Goal: Check status

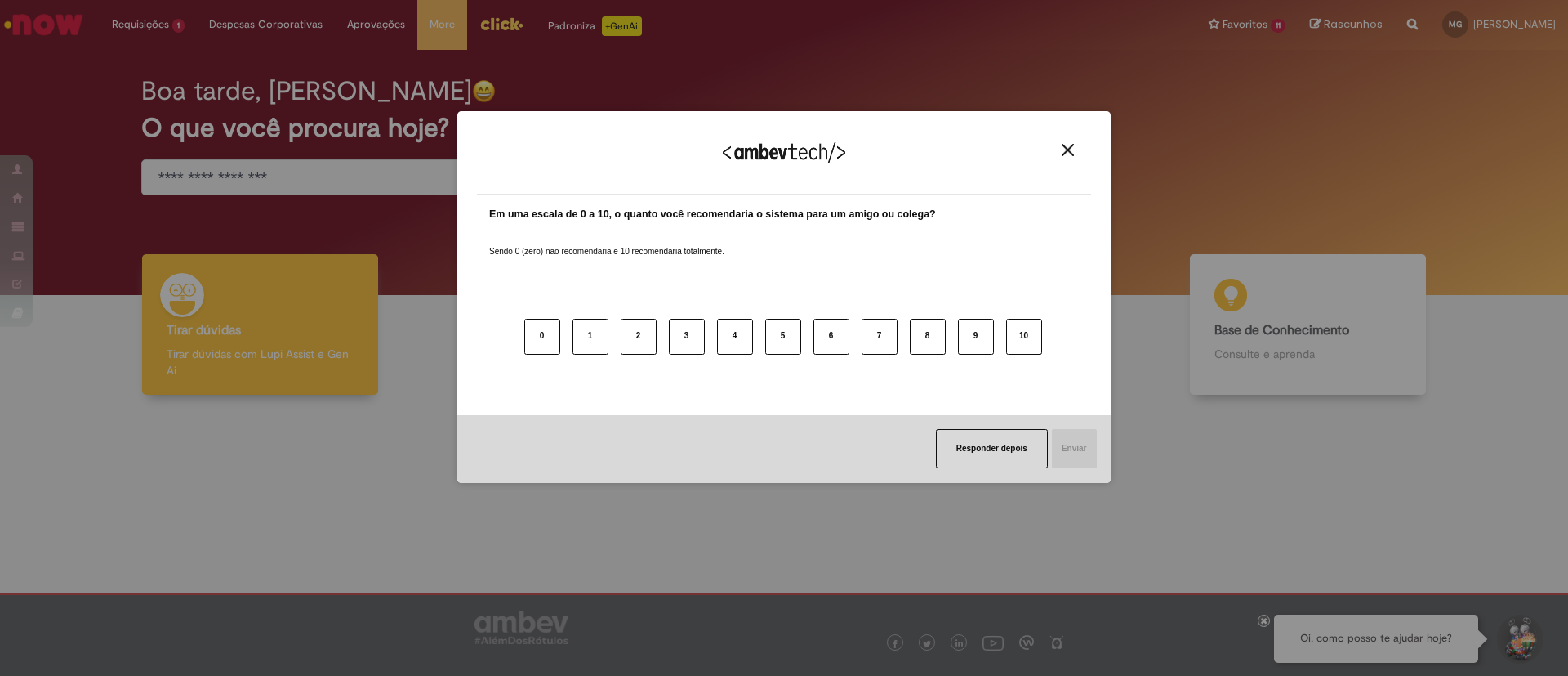
click at [1066, 155] on img "Close" at bounding box center [1067, 149] width 12 height 12
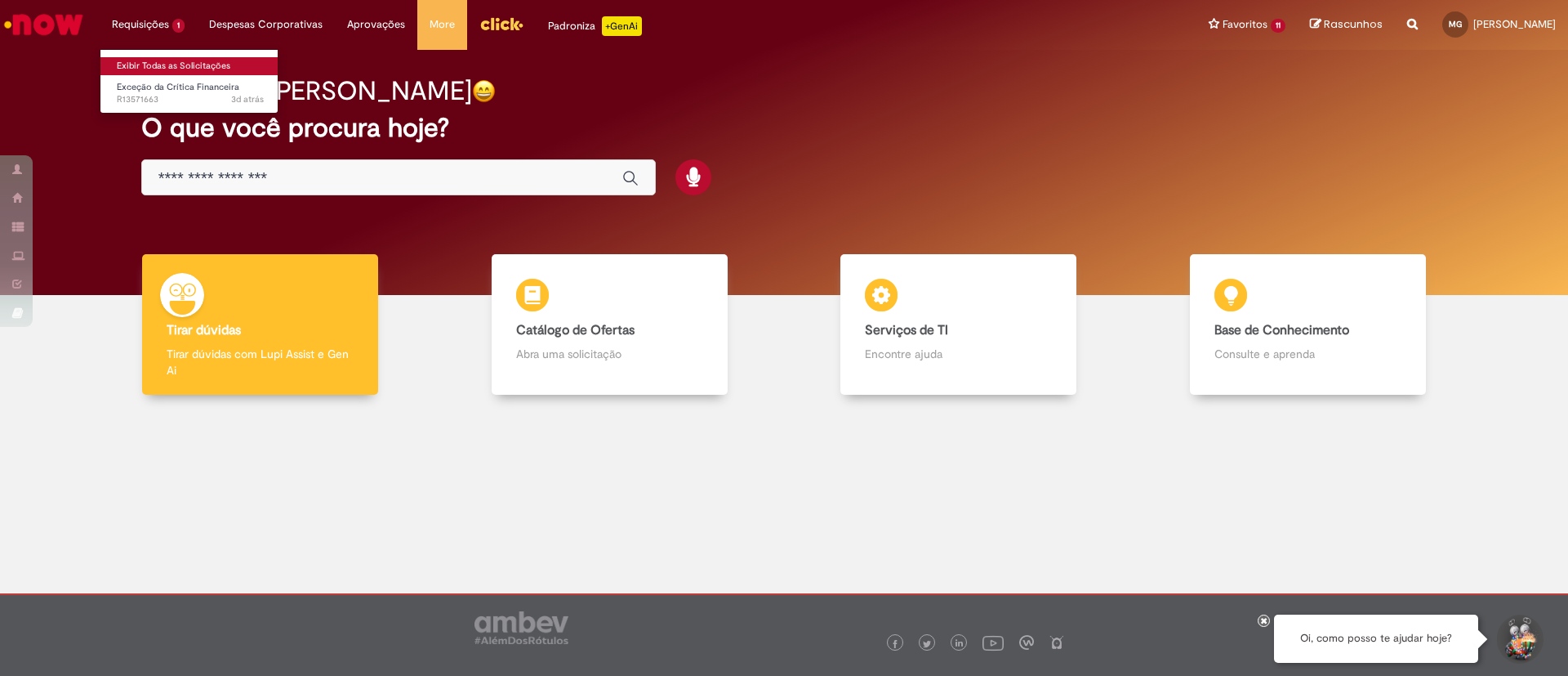
click at [144, 63] on link "Exibir Todas as Solicitações" at bounding box center [191, 66] width 180 height 18
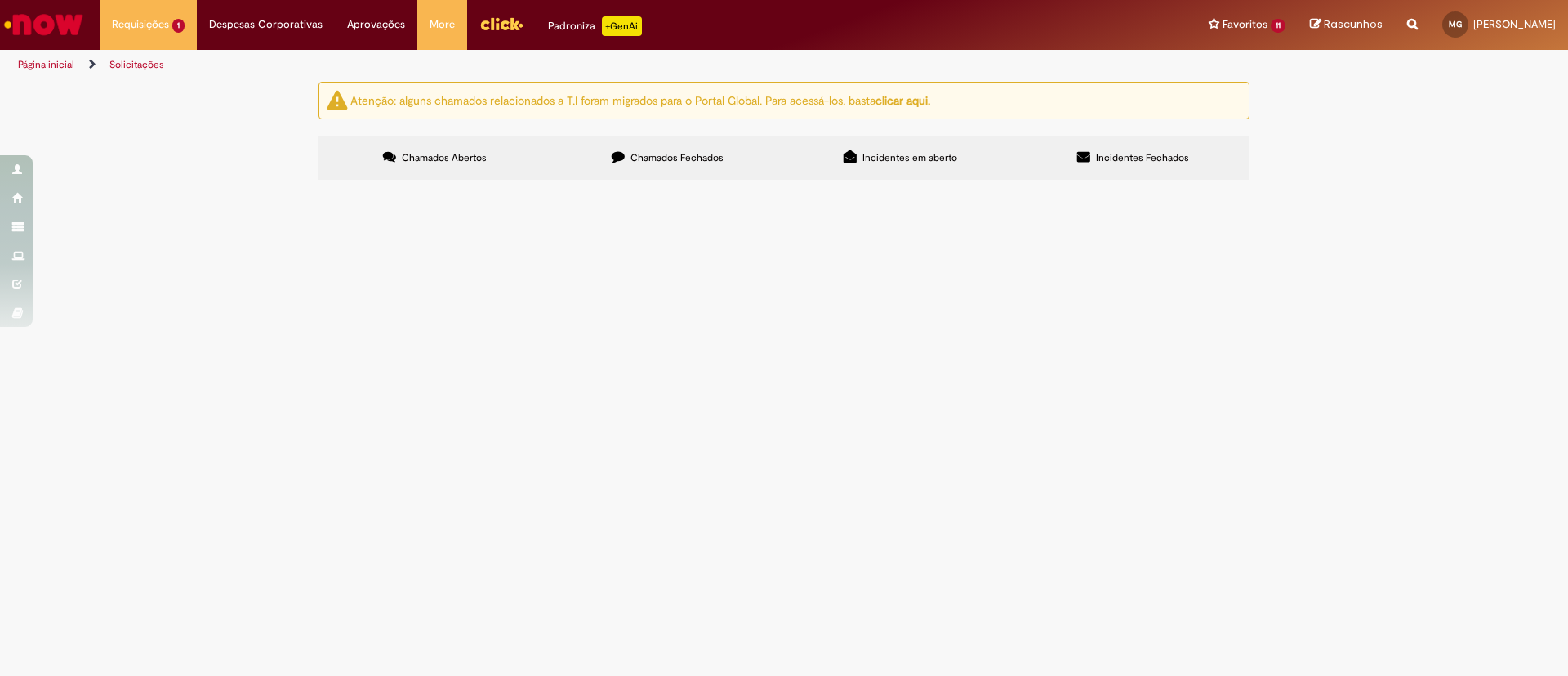
click at [0, 0] on span "OK PDVs abaixo: 480.3303 480.682 480.15143 480.15424 480.13673 944.90450" at bounding box center [0, 0] width 0 height 0
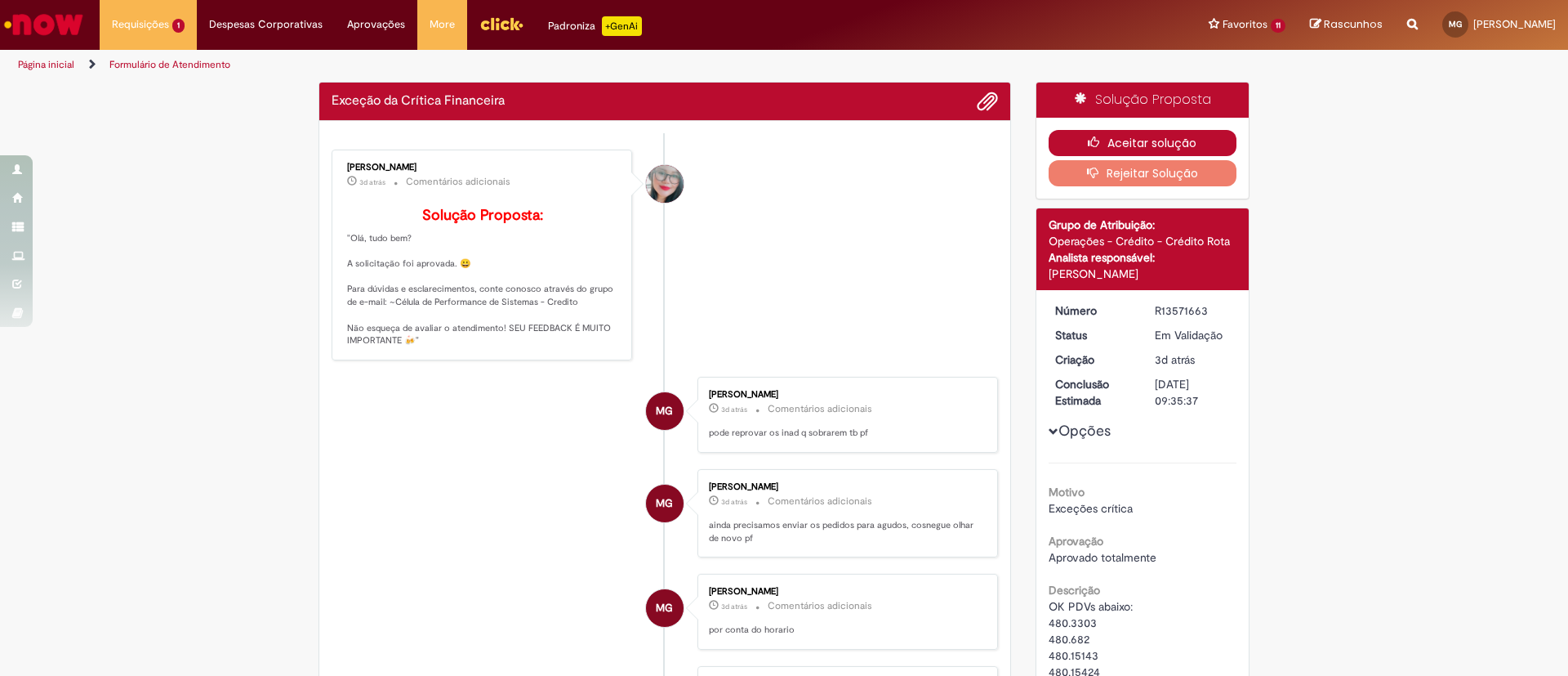
click at [1102, 133] on button "Aceitar solução" at bounding box center [1143, 143] width 189 height 26
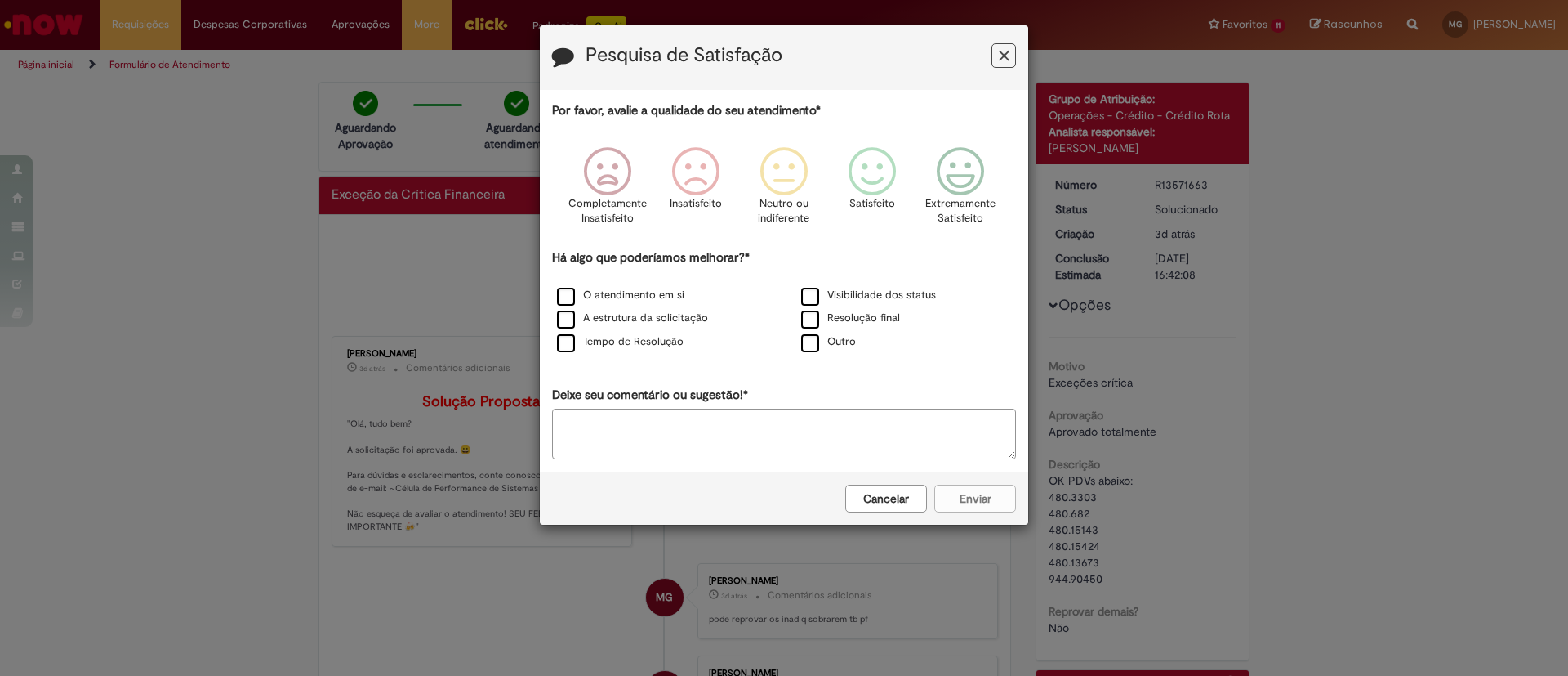
click at [1000, 54] on icon "Feedback" at bounding box center [1003, 56] width 10 height 18
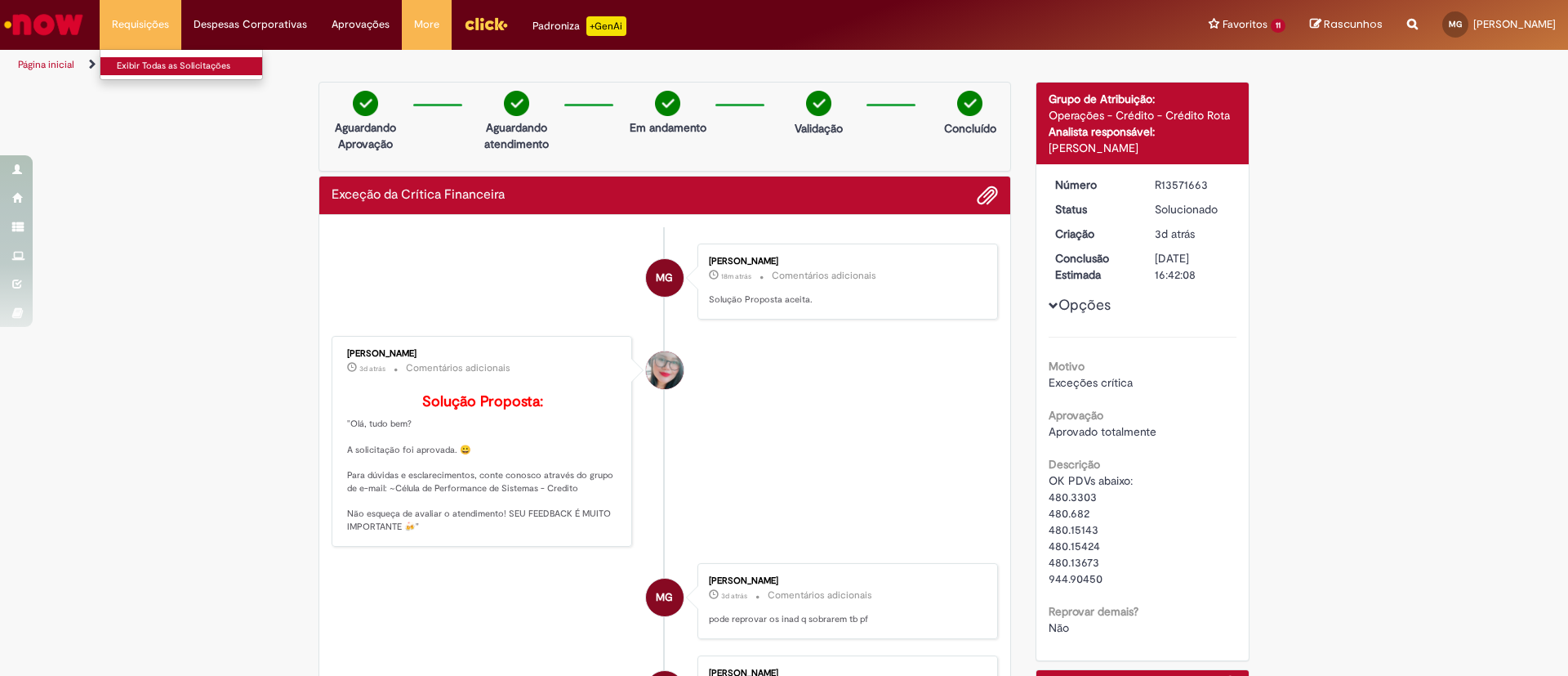
click at [135, 65] on link "Exibir Todas as Solicitações" at bounding box center [191, 66] width 180 height 18
